Goal: Task Accomplishment & Management: Use online tool/utility

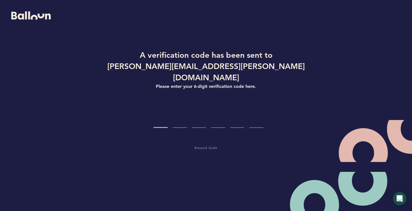
paste input "8"
type input "8"
type input "7"
type input "0"
type input "5"
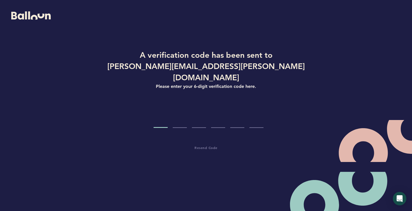
type input "0"
type input "2"
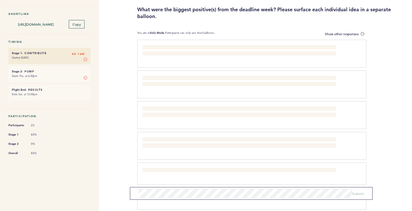
scroll to position [56, 0]
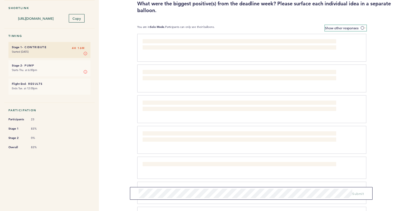
click at [329, 31] on label "Show other responses" at bounding box center [345, 28] width 41 height 6
click at [0, 0] on input "Show other responses" at bounding box center [0, 0] width 0 height 0
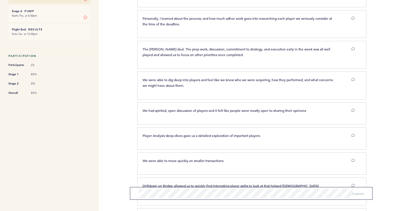
scroll to position [0, 0]
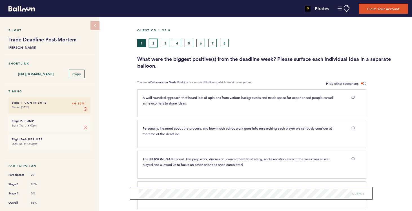
click at [152, 44] on button "2" at bounding box center [153, 43] width 8 height 8
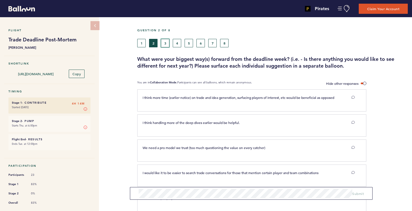
click at [167, 41] on button "3" at bounding box center [165, 43] width 8 height 8
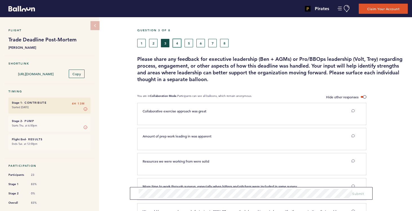
click at [178, 43] on button "4" at bounding box center [177, 43] width 8 height 8
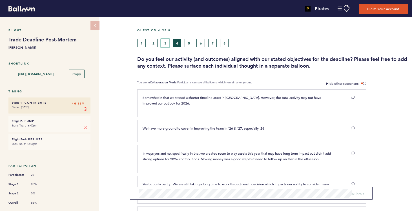
click at [167, 43] on button "3" at bounding box center [165, 43] width 8 height 8
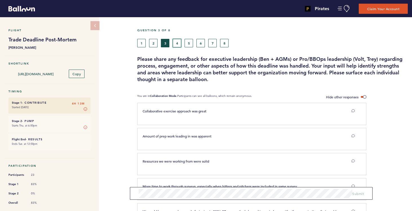
click at [177, 43] on button "4" at bounding box center [177, 43] width 8 height 8
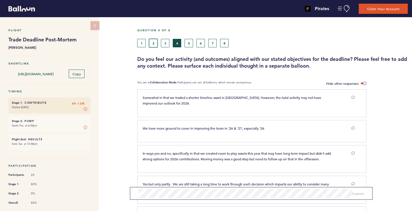
click at [157, 41] on button "2" at bounding box center [153, 43] width 8 height 8
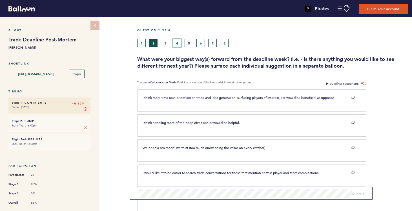
click at [178, 44] on button "4" at bounding box center [177, 43] width 8 height 8
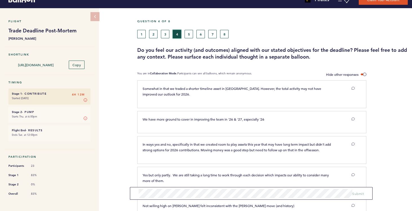
scroll to position [6, 0]
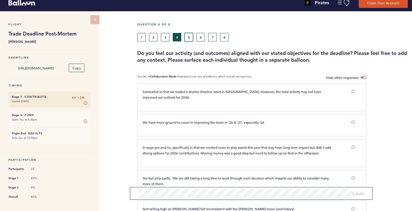
click at [190, 38] on button "5" at bounding box center [189, 37] width 8 height 8
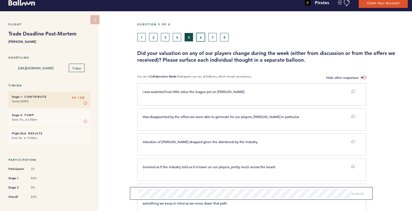
click at [201, 39] on button "6" at bounding box center [201, 37] width 8 height 8
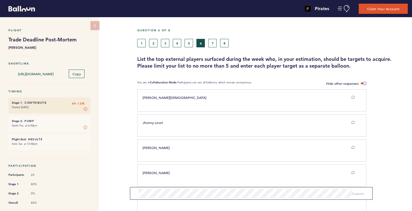
click at [215, 47] on div "Question 6 of 8 1 2 3 4 5 6 7 8 List the top external players surfaced during t…" at bounding box center [274, 48] width 275 height 41
click at [213, 41] on button "7" at bounding box center [212, 43] width 8 height 8
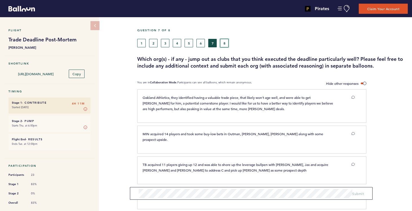
click at [225, 44] on button "8" at bounding box center [224, 43] width 8 height 8
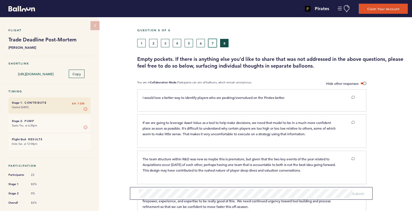
click at [215, 44] on button "7" at bounding box center [212, 43] width 8 height 8
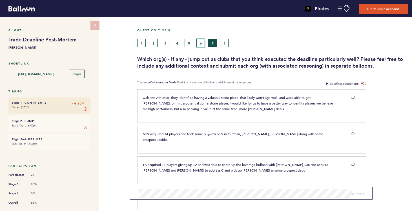
click at [203, 43] on button "6" at bounding box center [201, 43] width 8 height 8
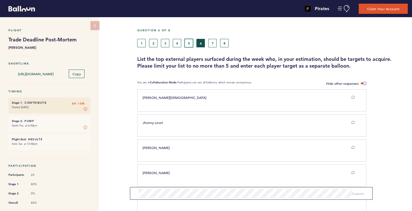
click at [189, 44] on button "5" at bounding box center [189, 43] width 8 height 8
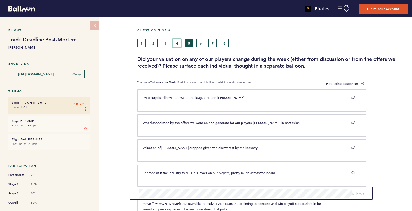
click at [181, 45] on button "4" at bounding box center [177, 43] width 8 height 8
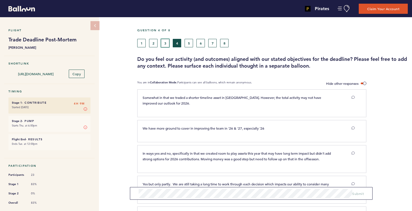
click at [167, 45] on button "3" at bounding box center [165, 43] width 8 height 8
